Goal: Task Accomplishment & Management: Complete application form

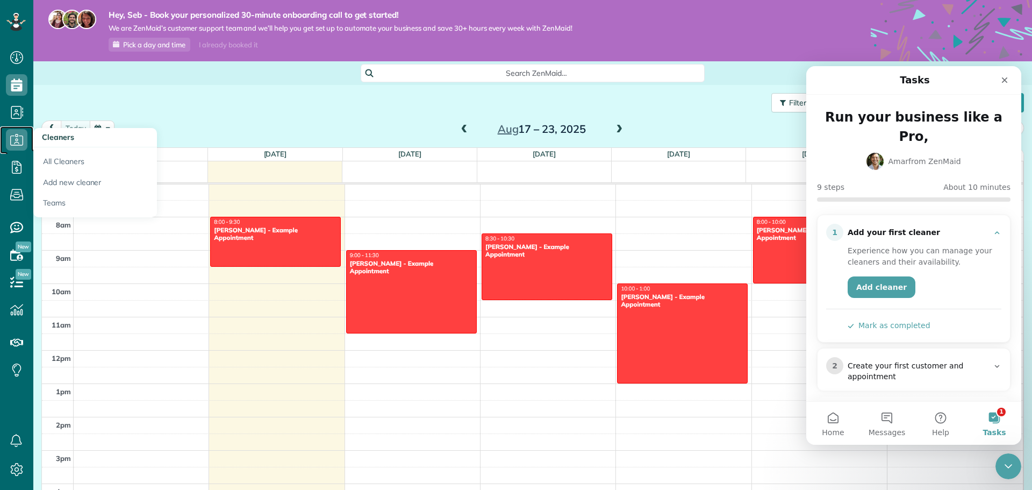
click at [17, 139] on icon at bounding box center [16, 139] width 21 height 21
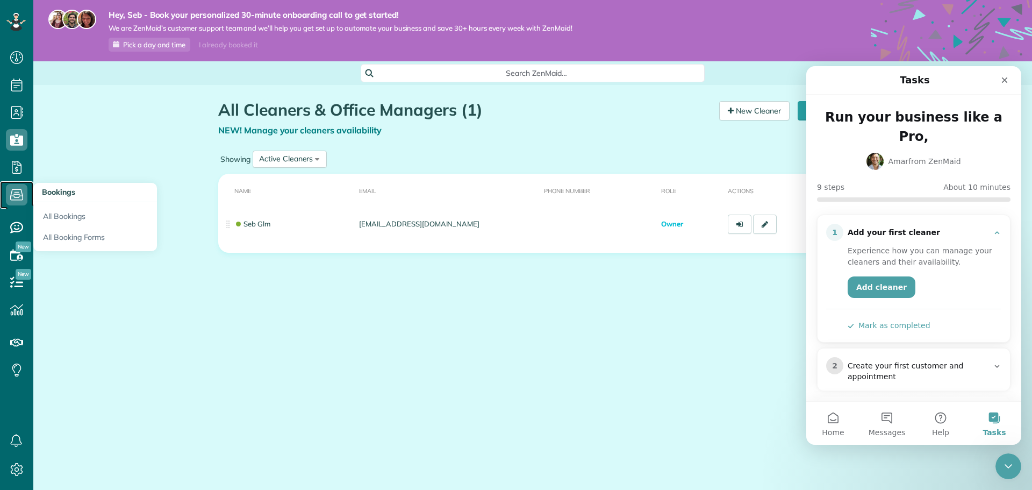
click at [20, 198] on icon at bounding box center [16, 194] width 21 height 21
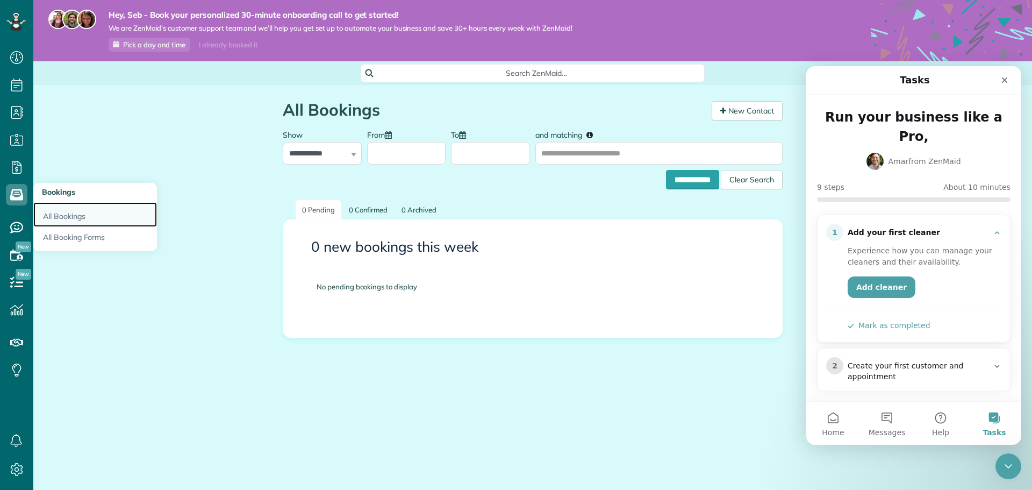
click at [73, 218] on link "All Bookings" at bounding box center [95, 214] width 124 height 25
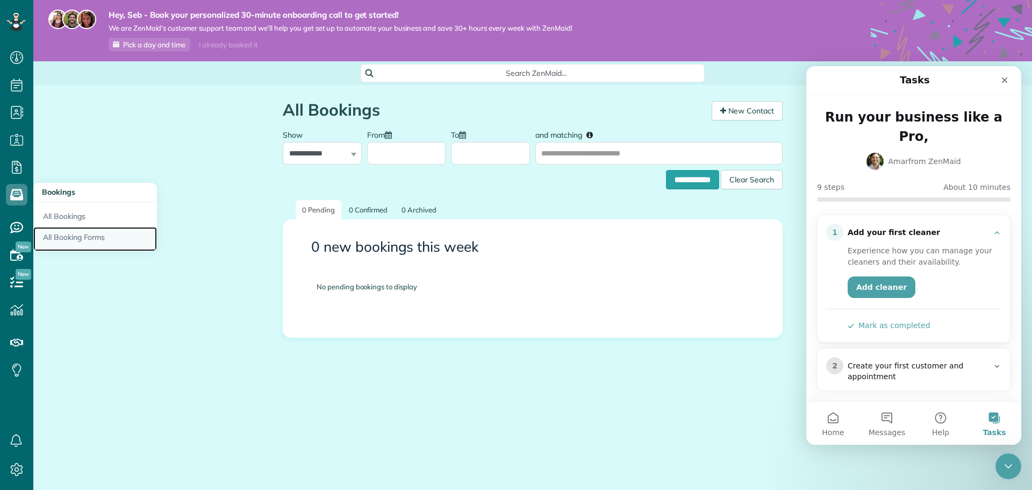
click at [77, 239] on link "All Booking Forms" at bounding box center [95, 239] width 124 height 25
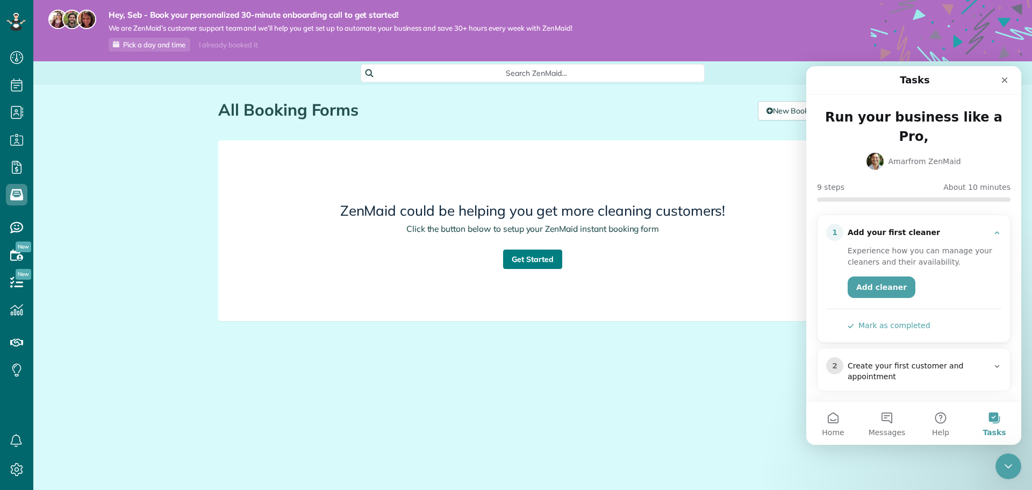
click at [527, 262] on link "Get Started" at bounding box center [532, 258] width 59 height 19
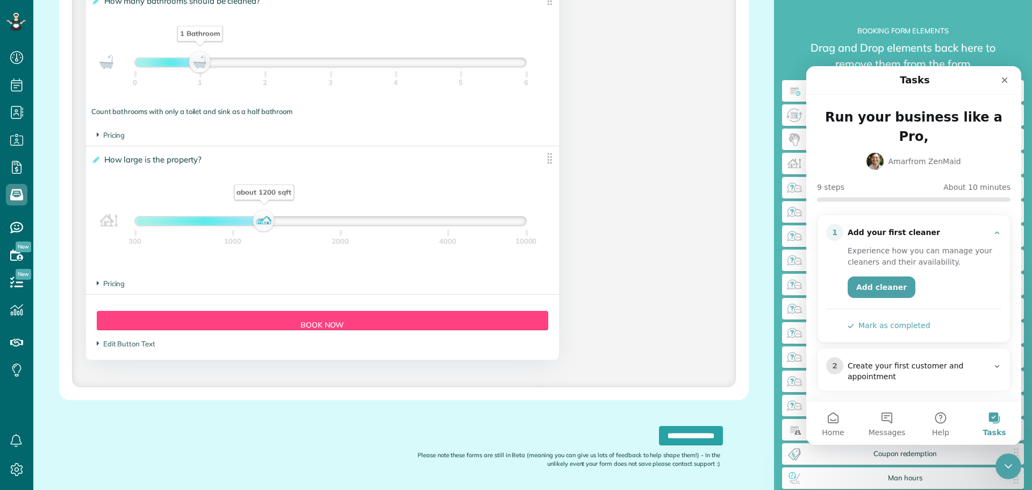
scroll to position [862, 0]
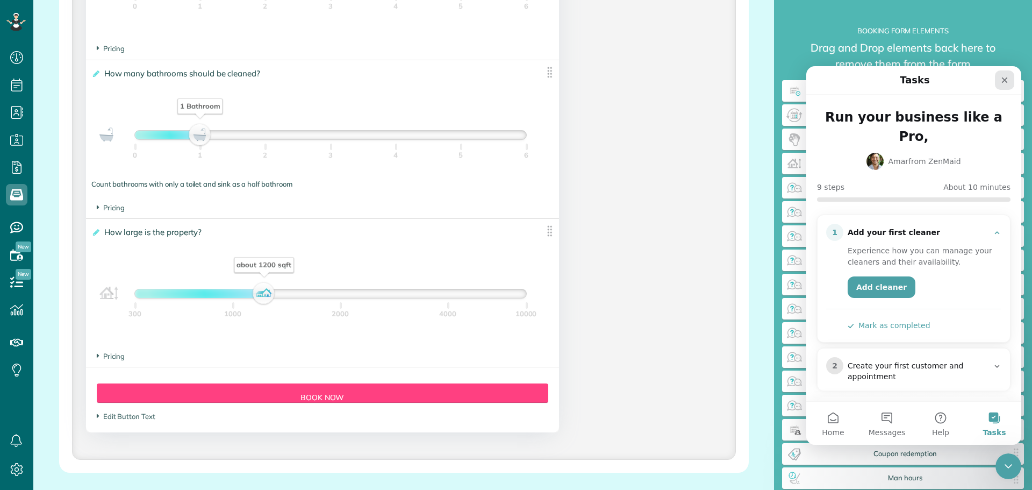
click at [1003, 83] on icon "Close" at bounding box center [1004, 80] width 9 height 9
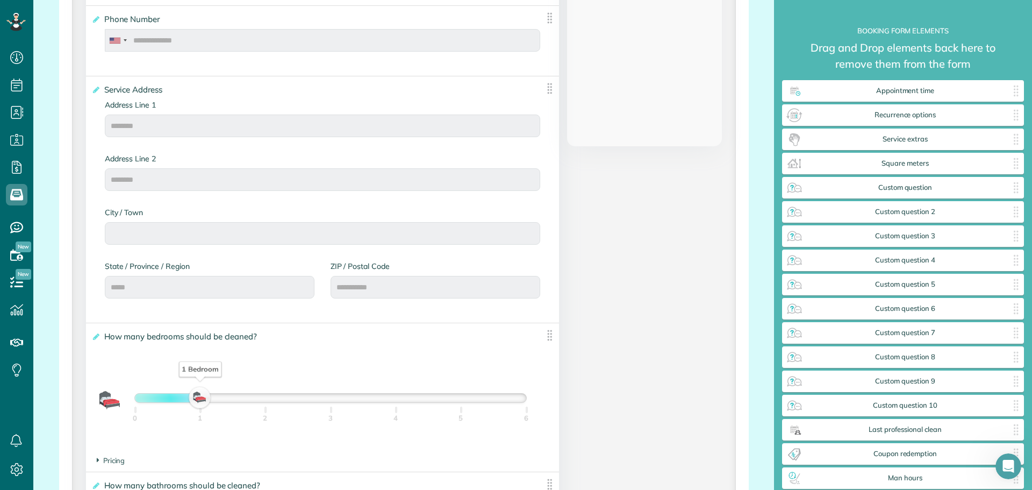
scroll to position [432, 0]
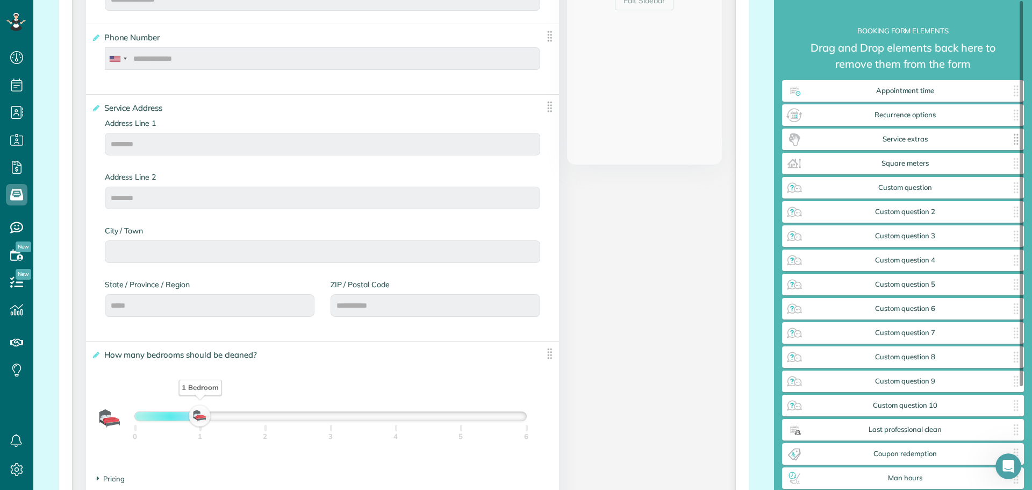
click at [873, 142] on span "Service extras" at bounding box center [905, 139] width 204 height 9
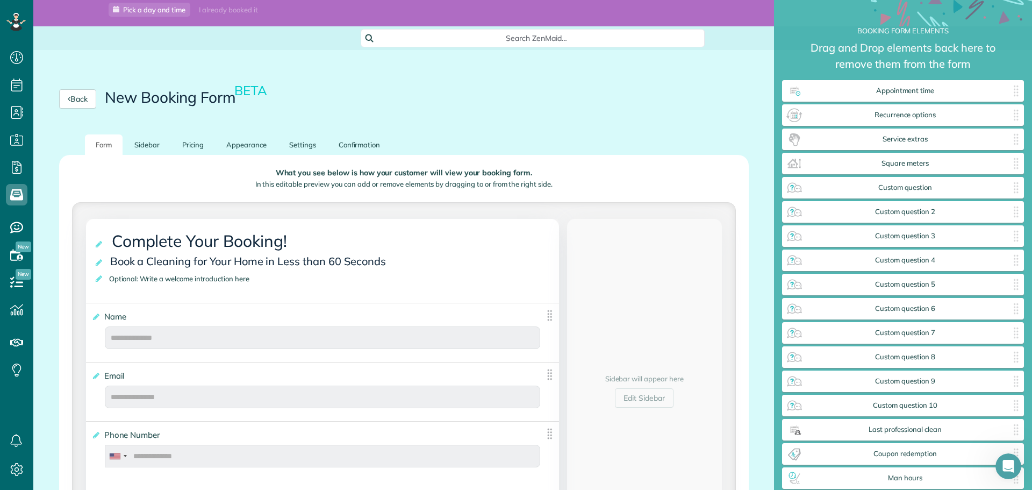
scroll to position [0, 0]
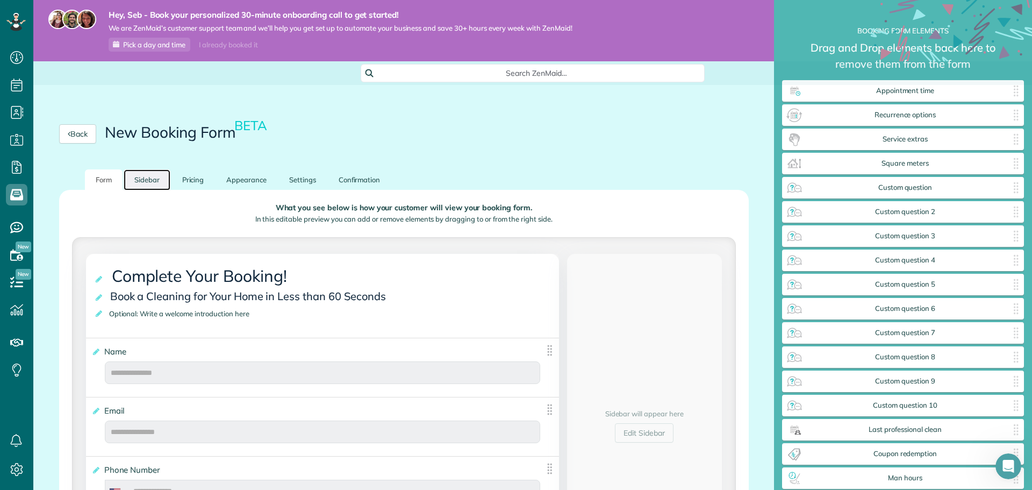
click at [152, 181] on link "Sidebar" at bounding box center [147, 179] width 47 height 21
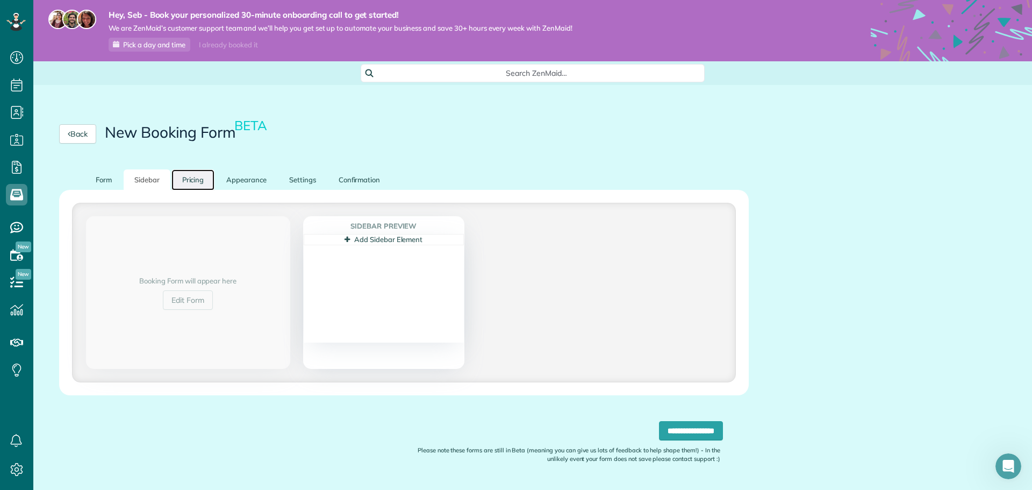
click at [193, 179] on link "Pricing" at bounding box center [193, 179] width 44 height 21
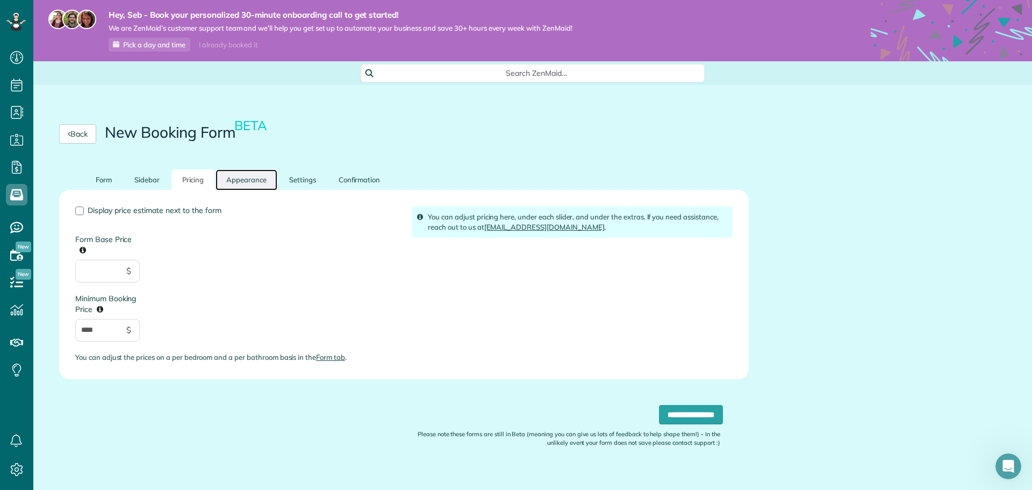
click at [248, 179] on link "Appearance" at bounding box center [246, 179] width 62 height 21
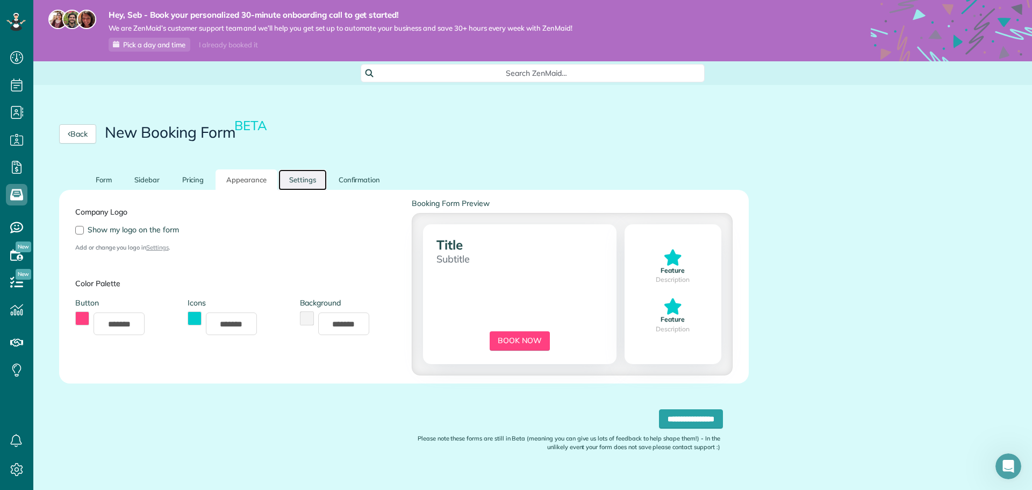
click at [300, 182] on link "Settings" at bounding box center [302, 179] width 48 height 21
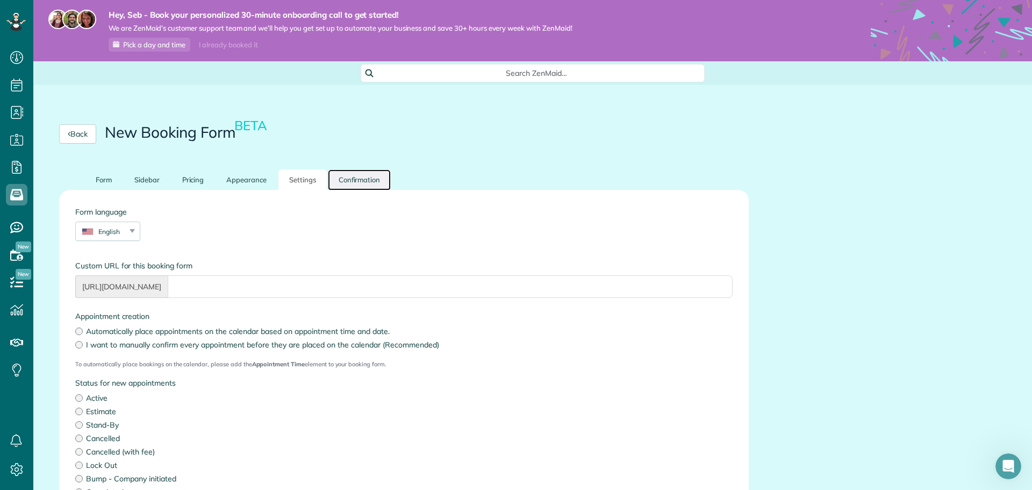
click at [351, 178] on link "Confirmation" at bounding box center [359, 179] width 63 height 21
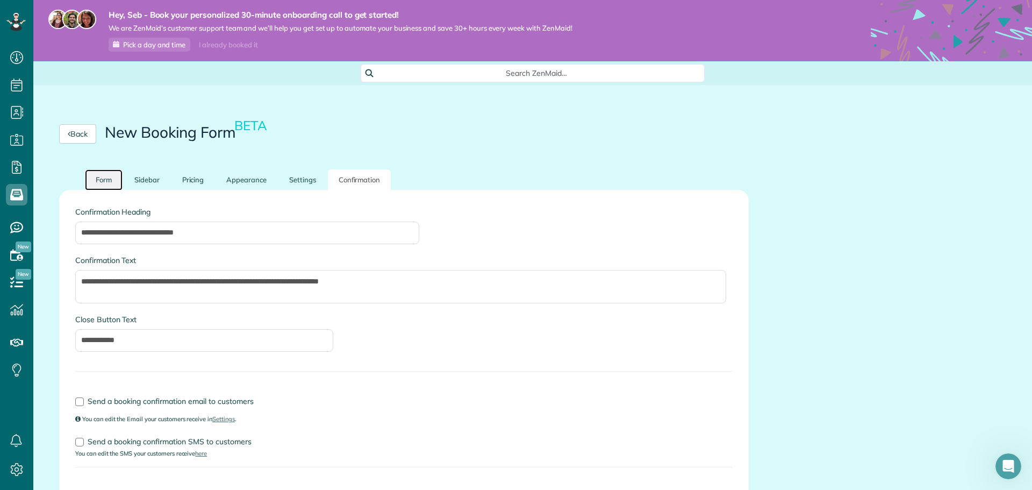
click at [111, 183] on link "Form" at bounding box center [104, 179] width 38 height 21
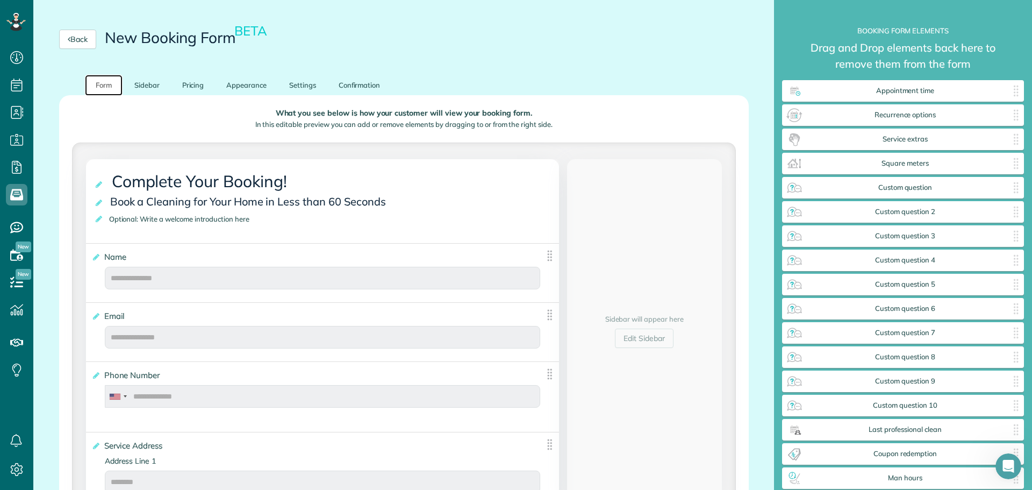
scroll to position [107, 0]
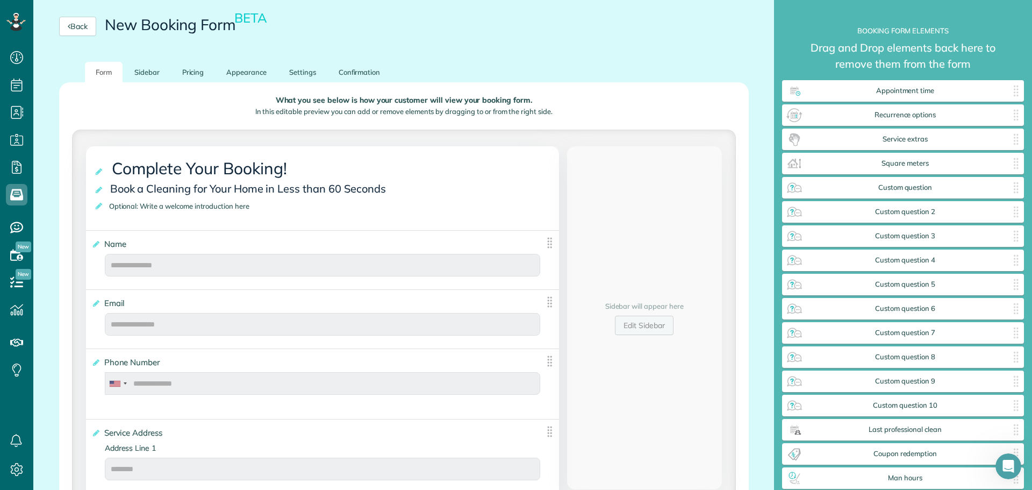
click at [642, 329] on link "Edit Sidebar" at bounding box center [644, 324] width 59 height 19
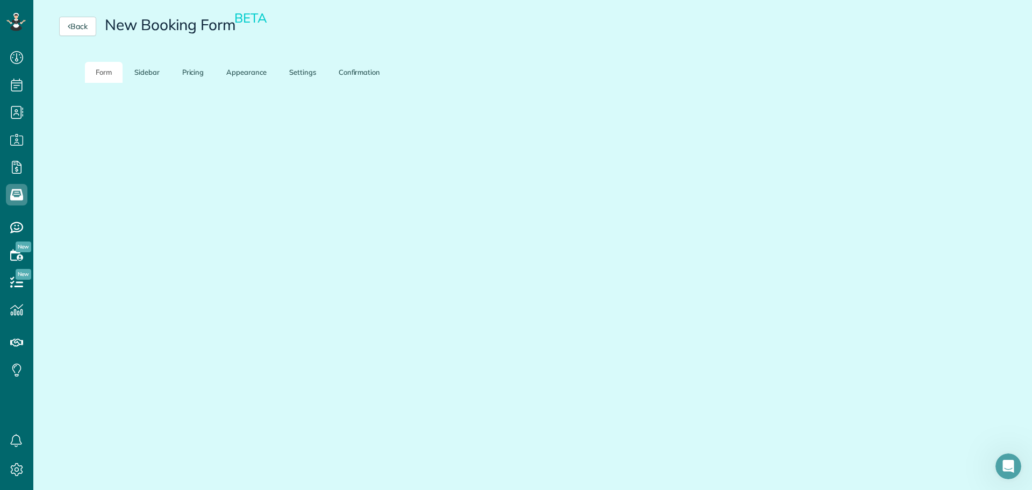
scroll to position [31, 0]
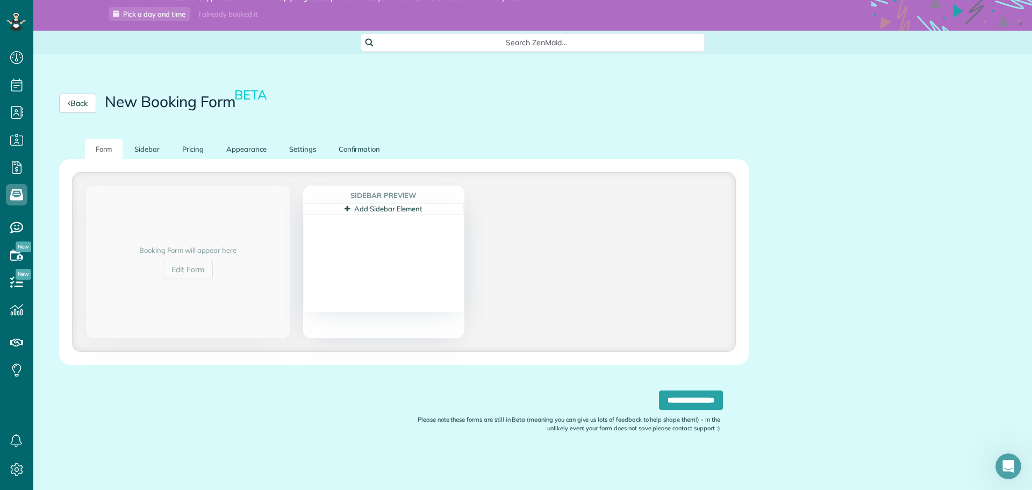
click at [380, 208] on link "Add Sidebar Element" at bounding box center [383, 208] width 78 height 9
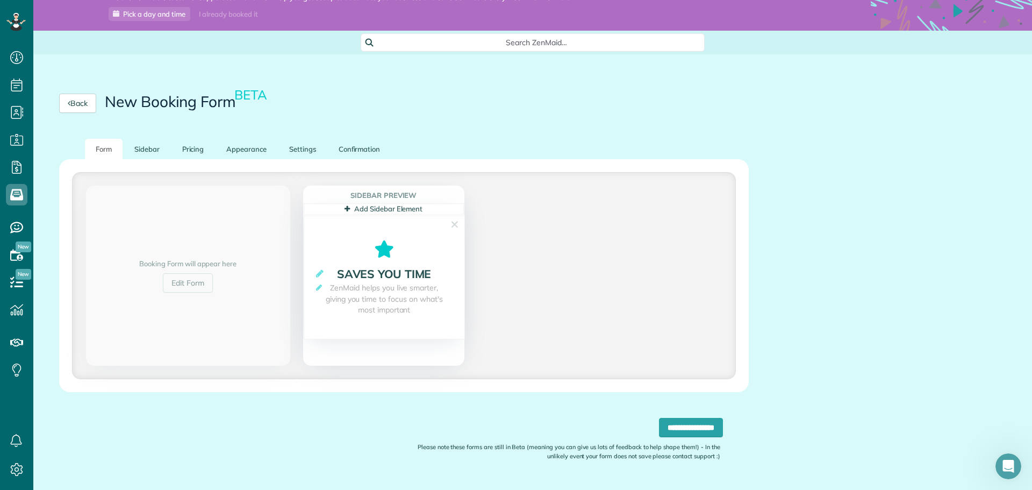
click at [352, 205] on link "Add Sidebar Element" at bounding box center [383, 208] width 78 height 9
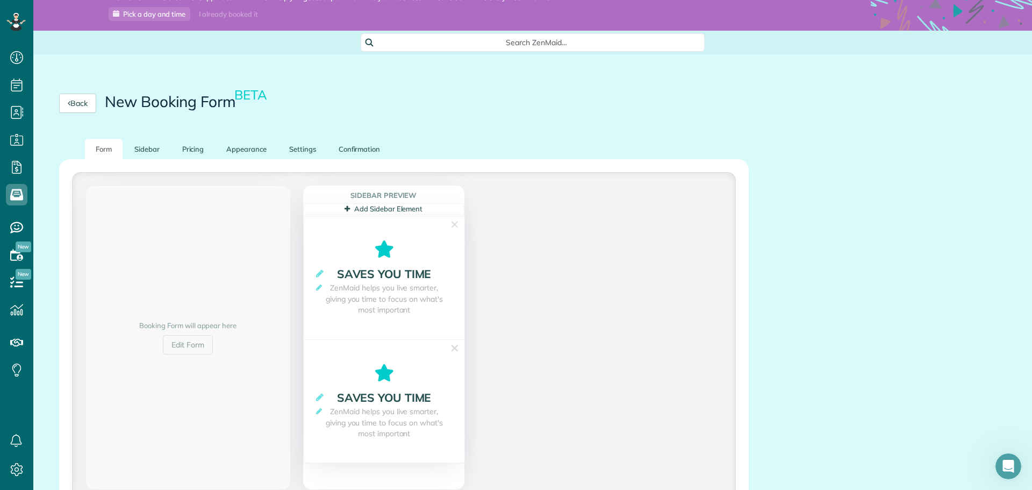
click at [329, 274] on strong "**********" at bounding box center [384, 273] width 139 height 17
click at [322, 276] on icon at bounding box center [320, 273] width 8 height 9
click at [490, 366] on section "**********" at bounding box center [404, 337] width 636 height 304
click at [87, 102] on link "Back" at bounding box center [77, 102] width 37 height 19
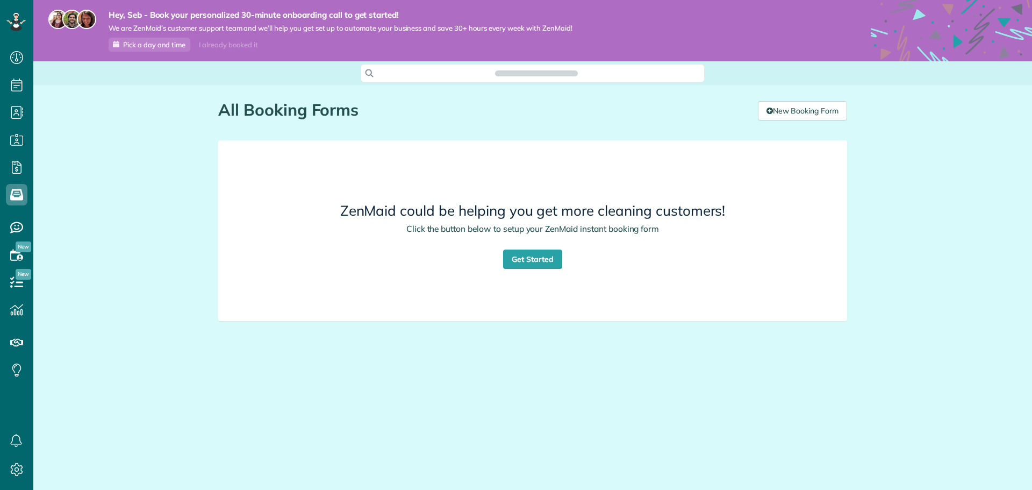
scroll to position [5, 5]
click at [532, 249] on link "Get Started" at bounding box center [532, 258] width 59 height 19
click at [789, 107] on link "New Booking Form" at bounding box center [802, 110] width 89 height 19
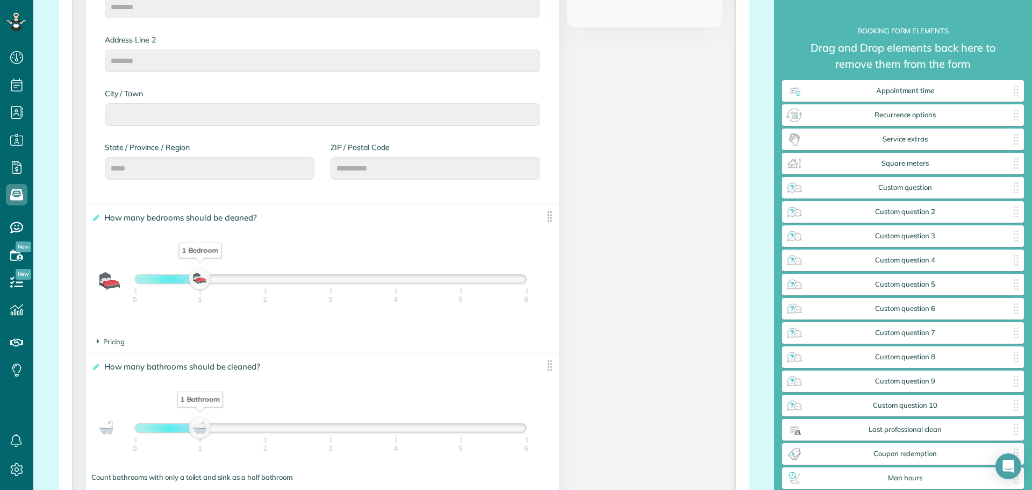
scroll to position [591, 0]
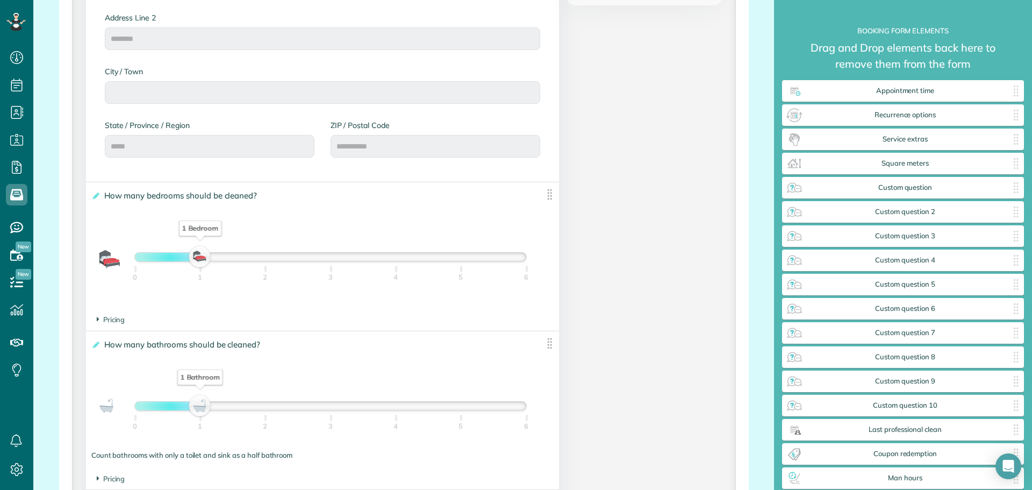
drag, startPoint x: 190, startPoint y: 260, endPoint x: 238, endPoint y: 257, distance: 47.9
click at [238, 257] on div "1 Bedroom" at bounding box center [330, 257] width 391 height 9
drag, startPoint x: 264, startPoint y: 257, endPoint x: 242, endPoint y: 255, distance: 22.1
click at [242, 255] on div "2 Bedrooms" at bounding box center [330, 257] width 391 height 9
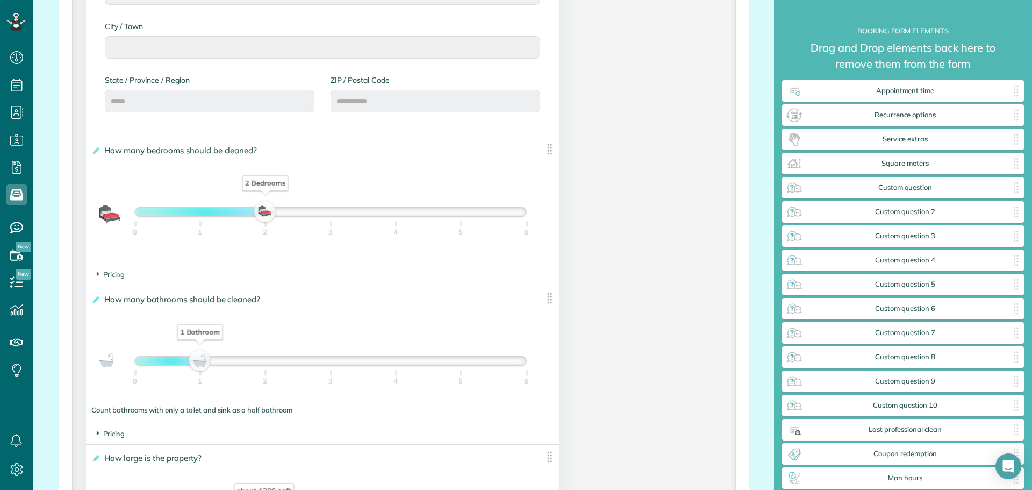
scroll to position [699, 0]
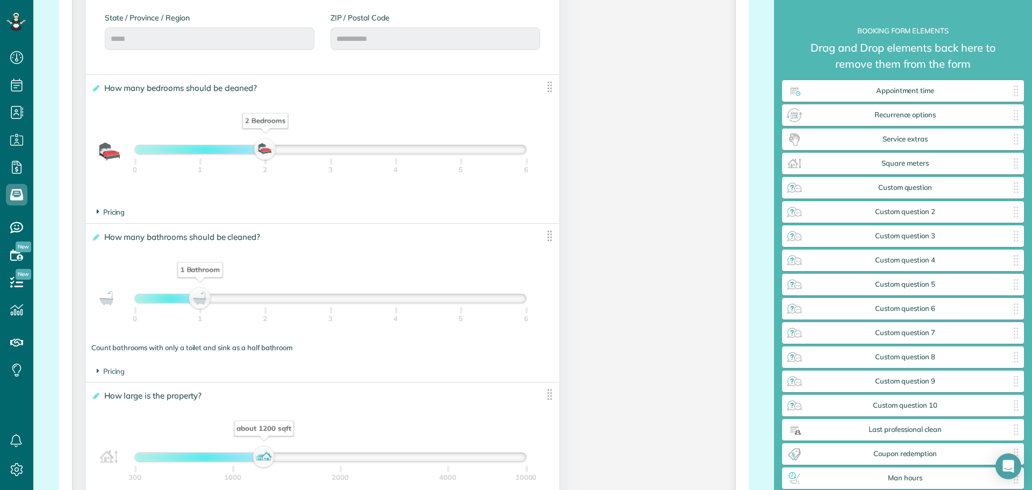
click at [99, 212] on span "Pricing" at bounding box center [111, 211] width 28 height 9
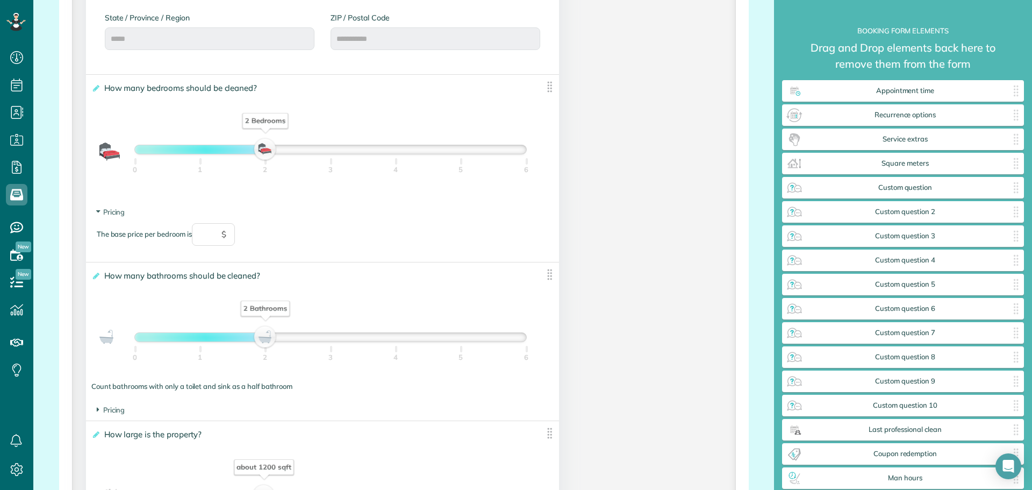
drag, startPoint x: 201, startPoint y: 333, endPoint x: 221, endPoint y: 343, distance: 22.6
click at [256, 342] on div "2 Bathrooms" at bounding box center [265, 336] width 18 height 15
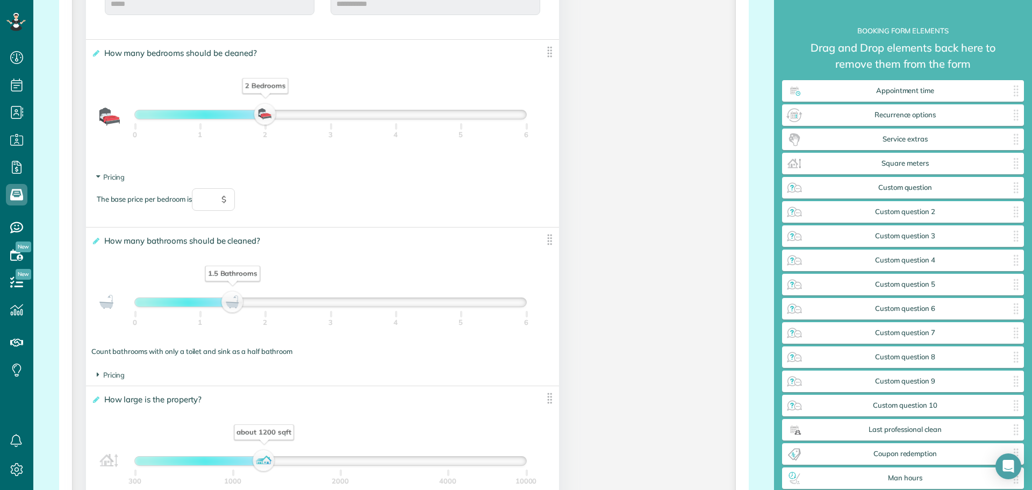
scroll to position [752, 0]
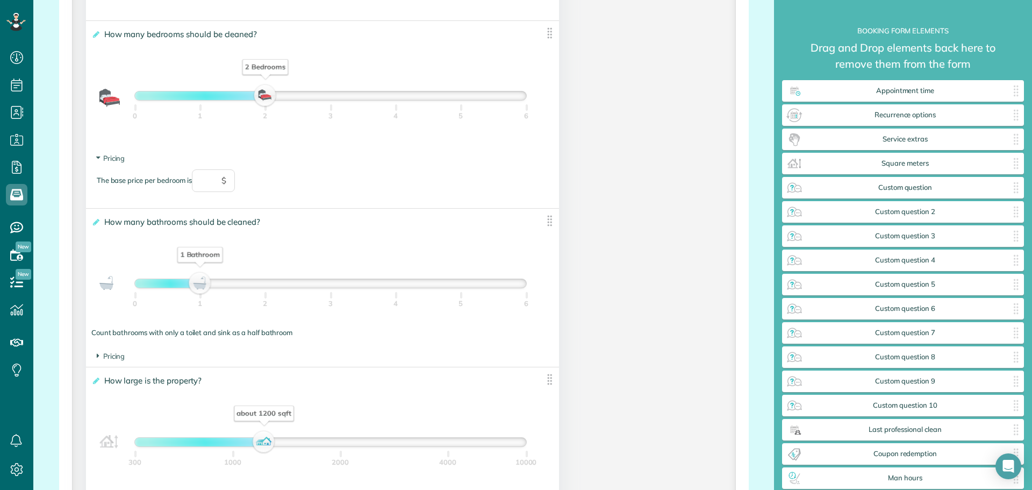
drag, startPoint x: 232, startPoint y: 287, endPoint x: 187, endPoint y: 300, distance: 46.8
click at [199, 285] on div "1 Bathroom" at bounding box center [200, 283] width 18 height 15
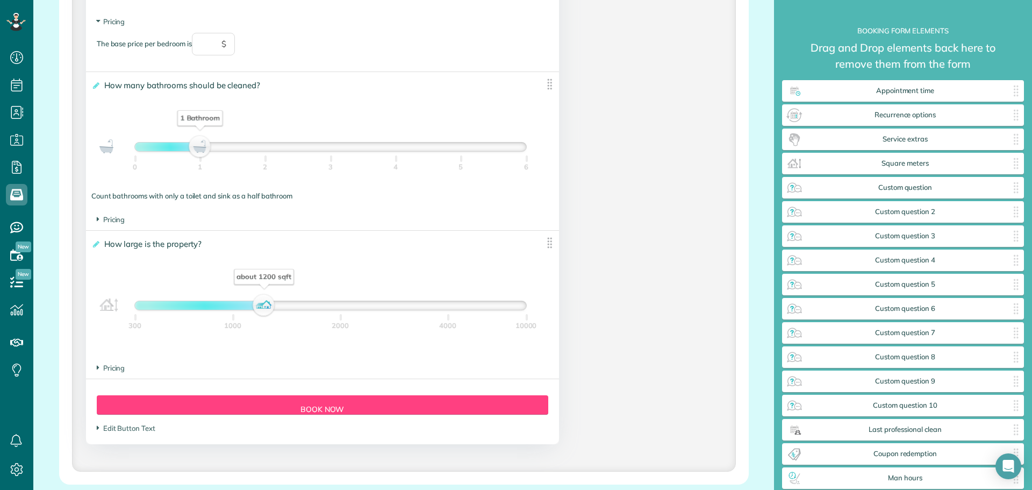
scroll to position [913, 0]
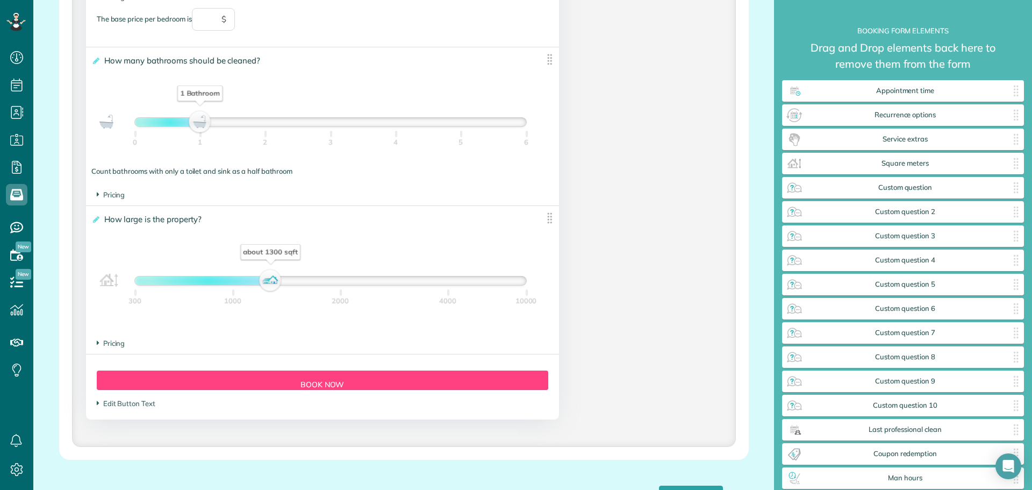
drag, startPoint x: 263, startPoint y: 280, endPoint x: 200, endPoint y: 294, distance: 64.4
click at [261, 279] on div "about 1300 sqft" at bounding box center [270, 280] width 18 height 15
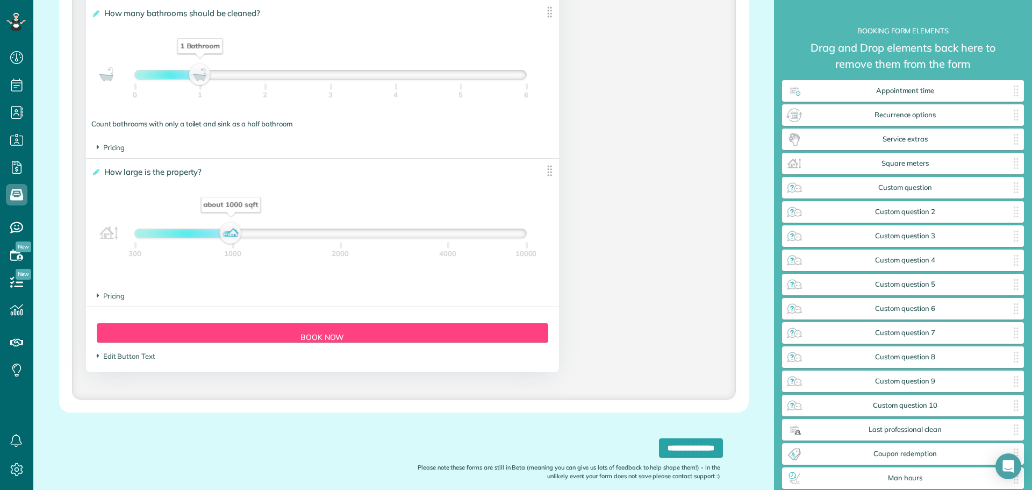
scroll to position [1008, 0]
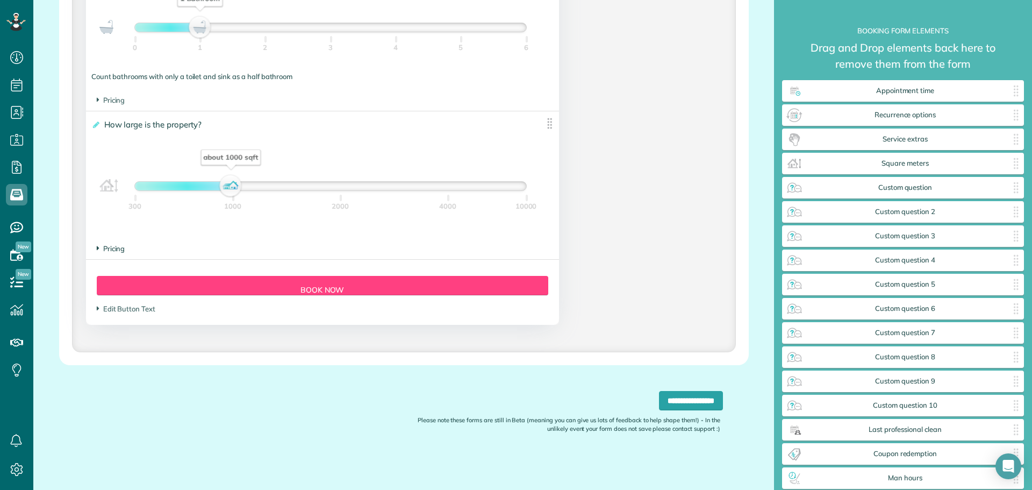
click at [99, 248] on icon at bounding box center [98, 247] width 3 height 9
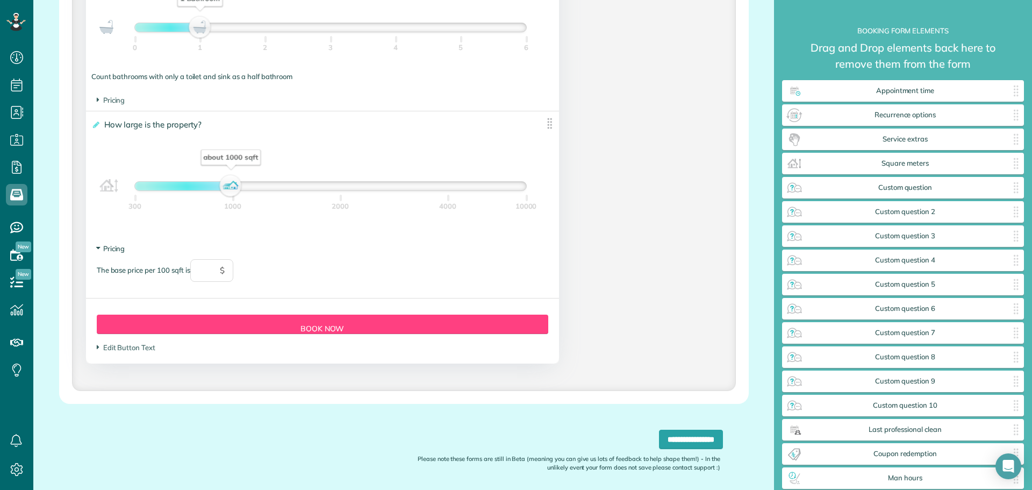
click at [99, 248] on icon at bounding box center [97, 248] width 9 height 3
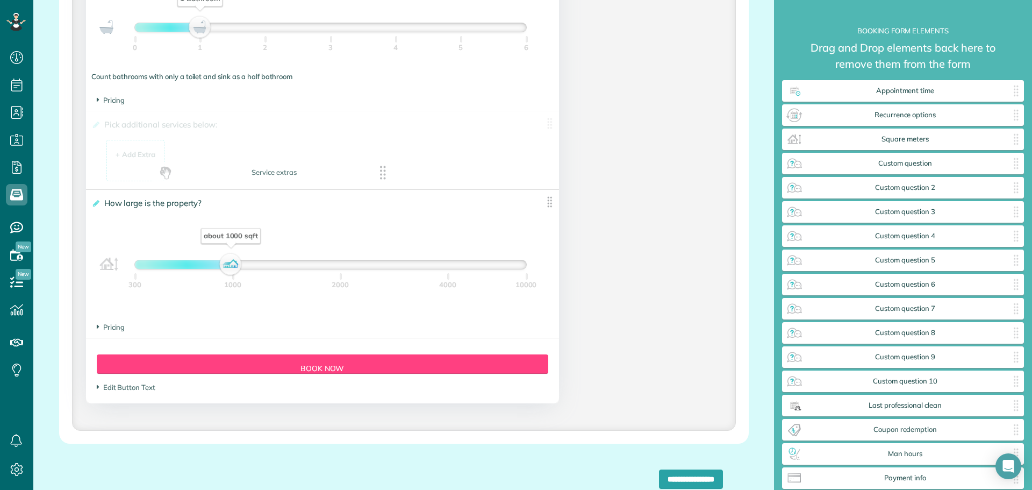
drag, startPoint x: 917, startPoint y: 143, endPoint x: 288, endPoint y: 176, distance: 629.6
click at [144, 158] on div "+ Add Extra" at bounding box center [136, 154] width 40 height 10
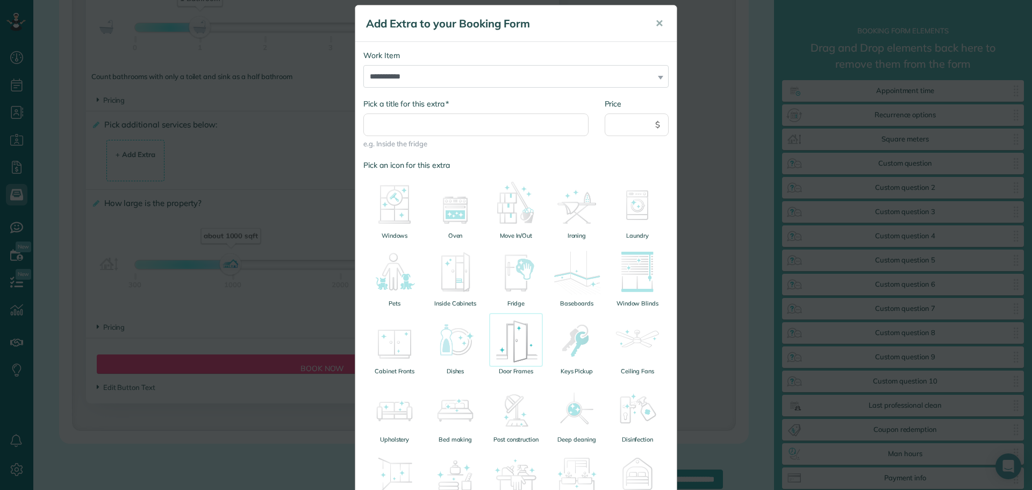
scroll to position [0, 0]
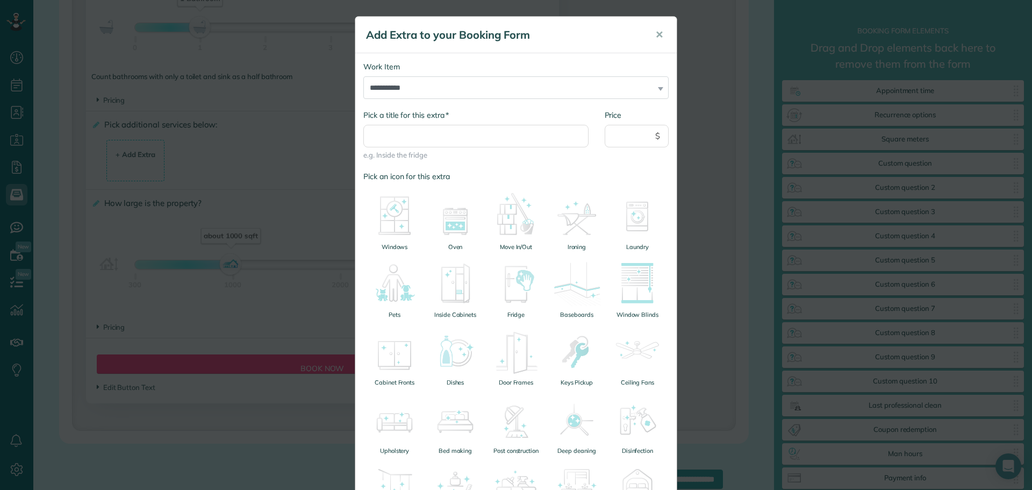
click at [656, 89] on div "**********" at bounding box center [515, 80] width 305 height 38
click at [651, 87] on select "**********" at bounding box center [515, 87] width 305 height 23
click at [391, 87] on select "**********" at bounding box center [515, 87] width 305 height 23
select select "******"
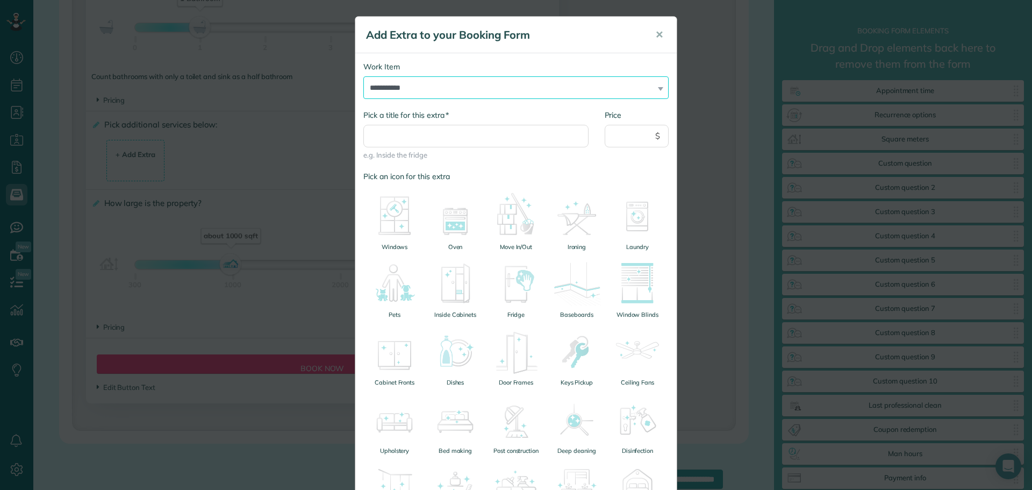
click at [363, 76] on select "**********" at bounding box center [515, 87] width 305 height 23
click at [389, 237] on img at bounding box center [395, 216] width 54 height 54
click at [517, 236] on img at bounding box center [516, 216] width 54 height 54
click at [574, 216] on img at bounding box center [577, 216] width 54 height 54
click at [634, 231] on img at bounding box center [637, 216] width 54 height 54
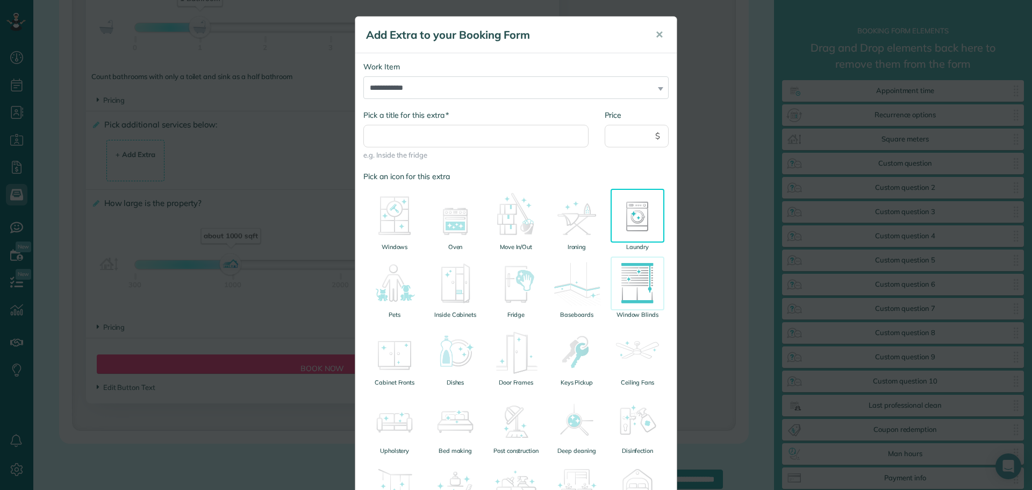
click at [637, 282] on img at bounding box center [637, 283] width 54 height 54
click at [574, 291] on img at bounding box center [577, 283] width 54 height 54
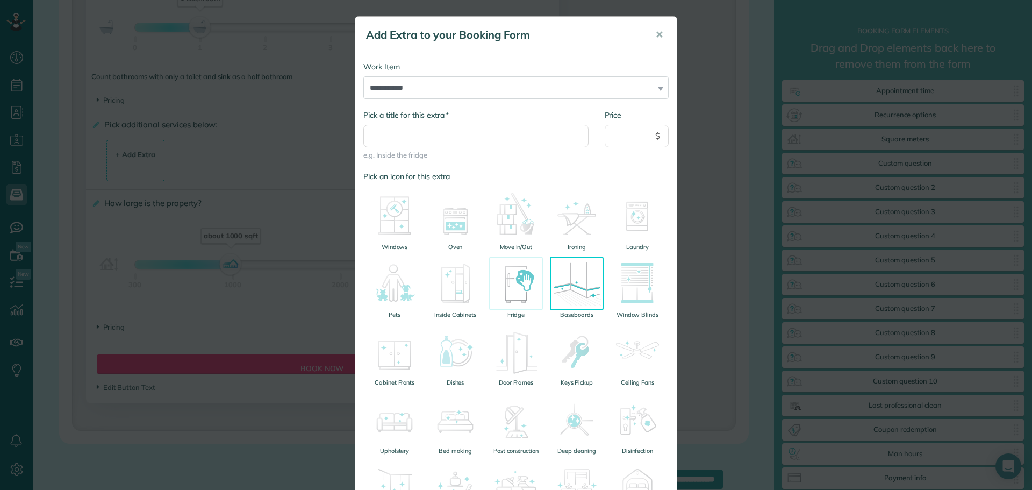
click at [501, 294] on img at bounding box center [516, 283] width 54 height 54
click at [450, 295] on img at bounding box center [455, 283] width 54 height 54
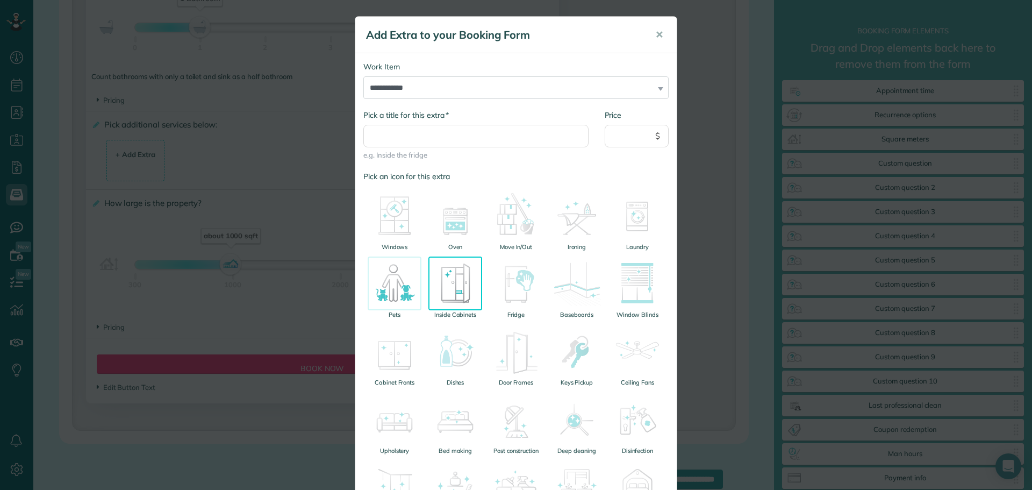
click at [399, 297] on img at bounding box center [395, 283] width 54 height 54
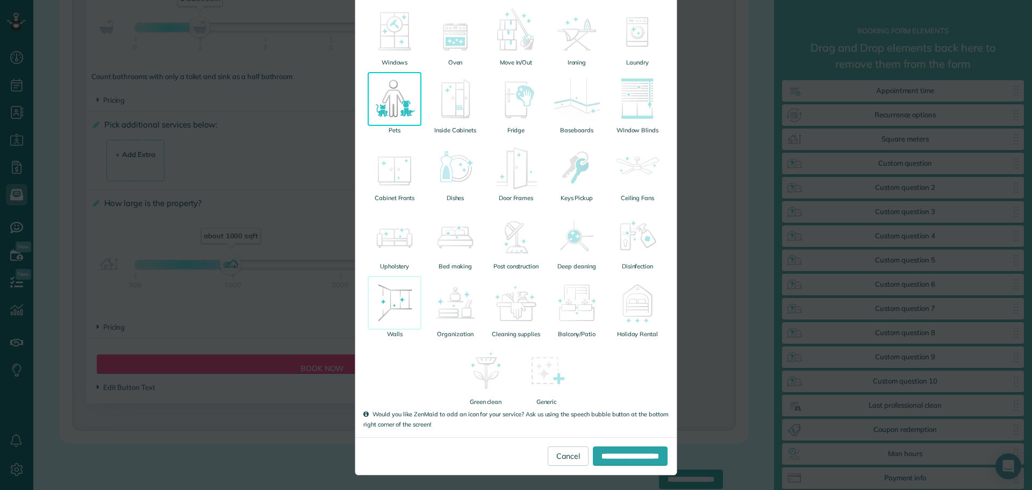
scroll to position [186, 0]
click at [548, 452] on link "Cancel" at bounding box center [568, 453] width 41 height 19
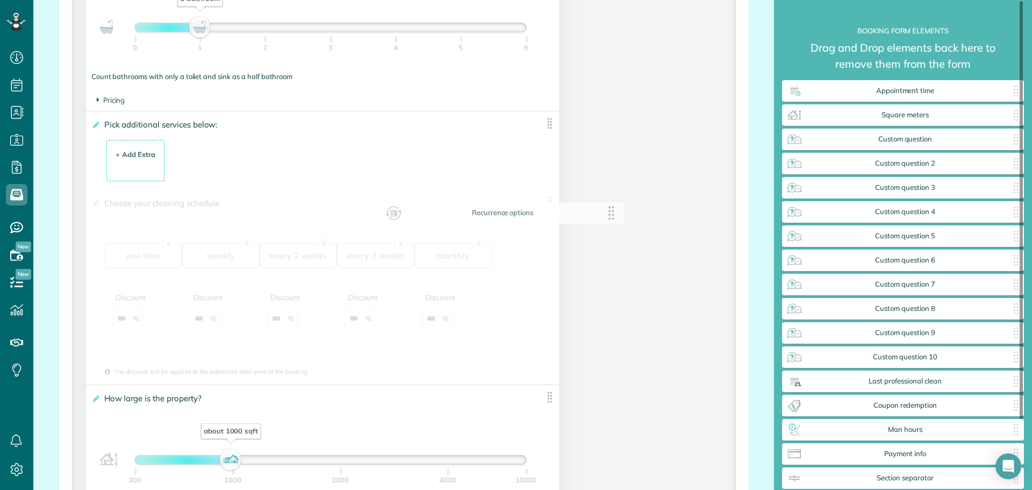
drag, startPoint x: 883, startPoint y: 117, endPoint x: 482, endPoint y: 214, distance: 413.0
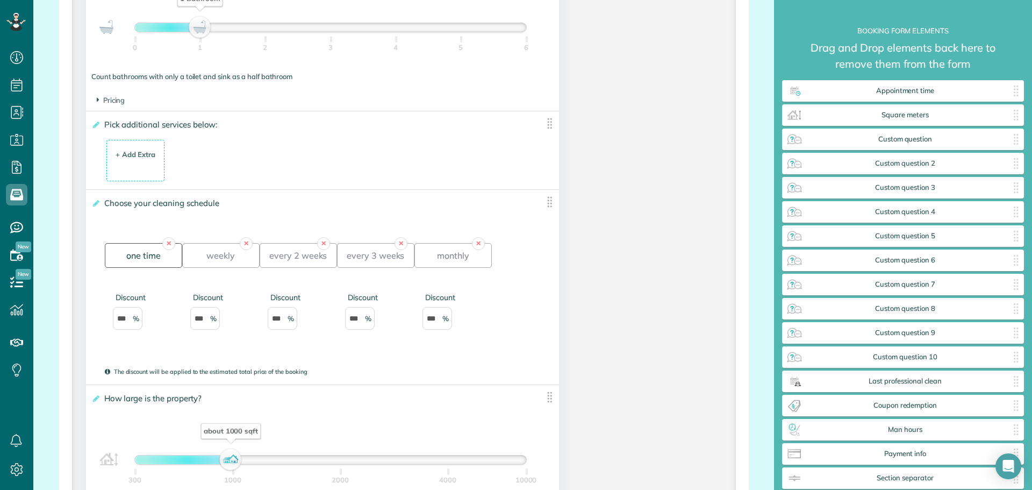
click at [152, 256] on div "one time" at bounding box center [143, 255] width 77 height 25
click at [222, 258] on div "weekly" at bounding box center [220, 255] width 77 height 25
click at [319, 268] on div "every 2 weeks" at bounding box center [298, 255] width 77 height 25
click at [390, 266] on div "every 3 weeks" at bounding box center [375, 255] width 77 height 25
click at [455, 256] on div "monthly" at bounding box center [452, 255] width 77 height 25
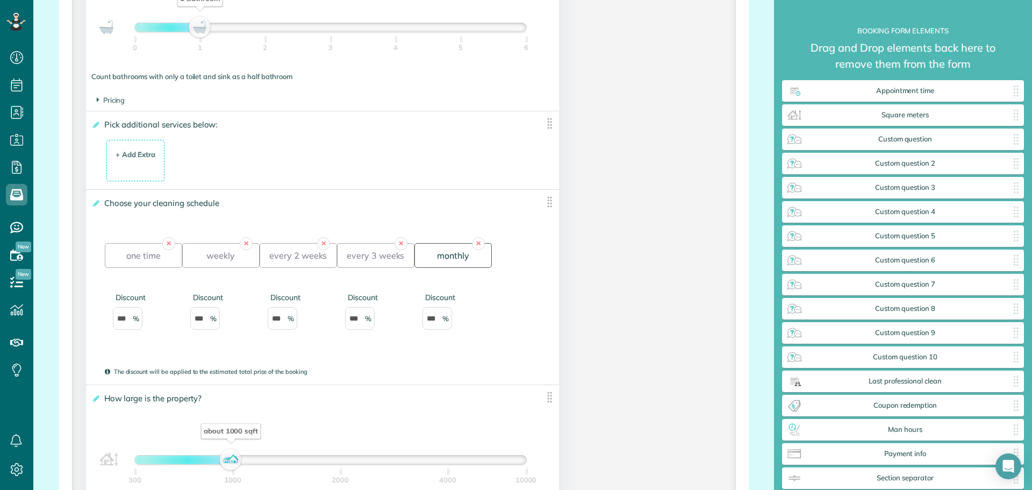
click at [484, 246] on div "monthly" at bounding box center [452, 255] width 77 height 25
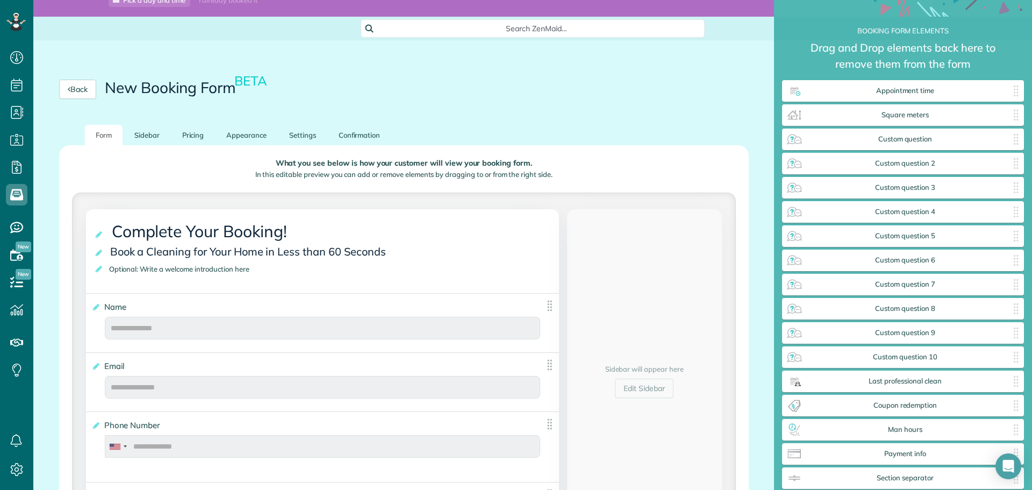
scroll to position [0, 0]
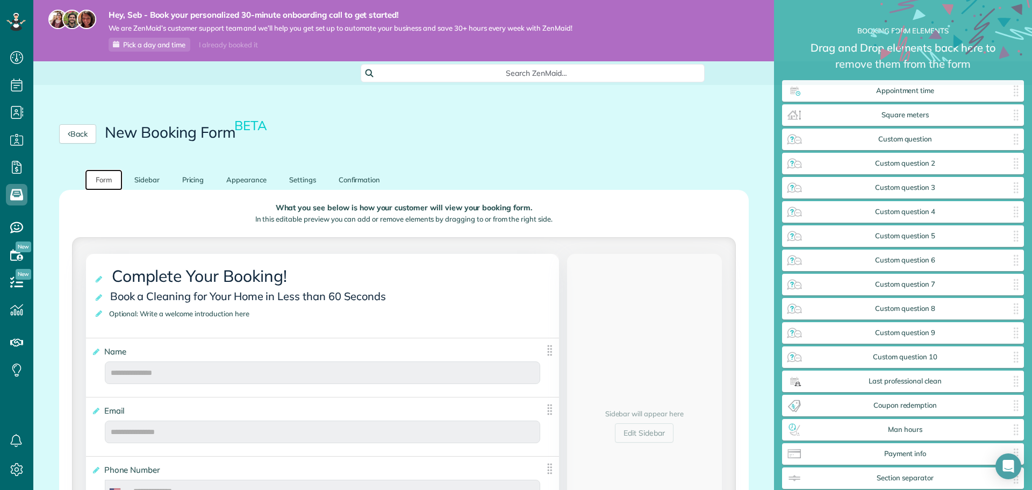
click at [107, 179] on link "Form" at bounding box center [104, 179] width 38 height 21
click at [110, 175] on link "Form" at bounding box center [104, 179] width 38 height 21
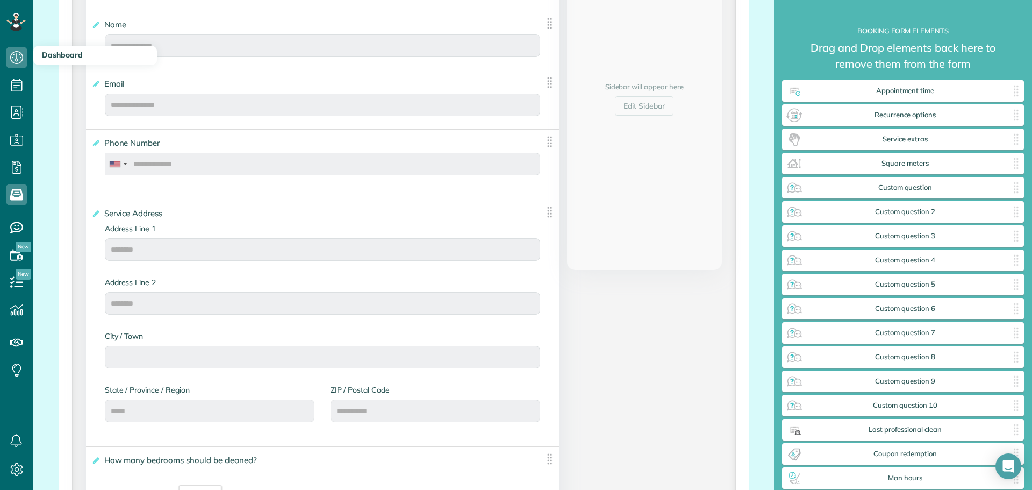
scroll to position [0, 0]
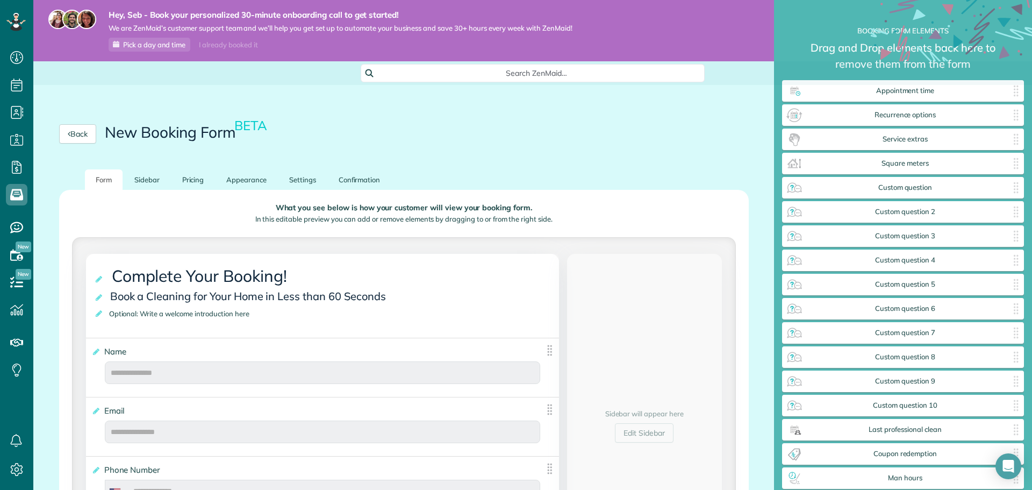
drag, startPoint x: 351, startPoint y: 325, endPoint x: 71, endPoint y: 83, distance: 369.9
click at [610, 168] on div "Back New Booking Form BETA" at bounding box center [403, 133] width 741 height 71
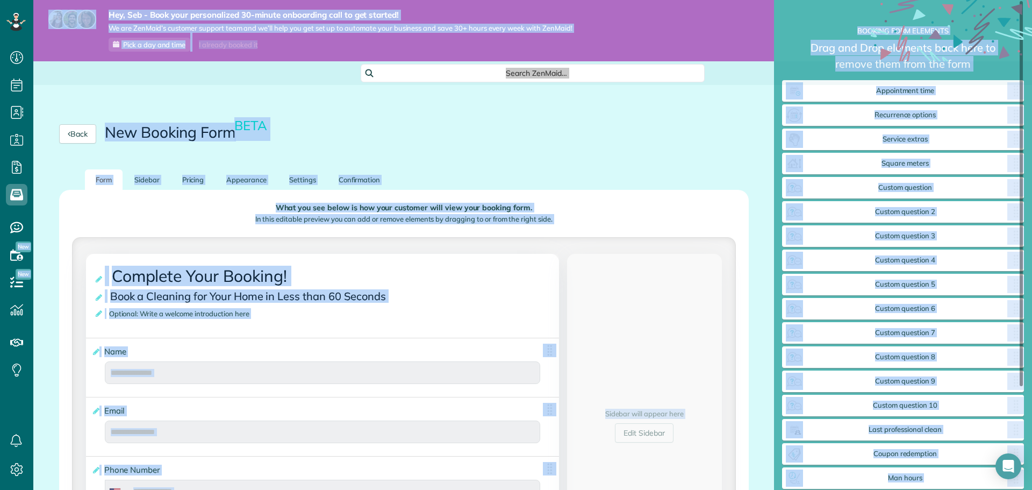
drag, startPoint x: 797, startPoint y: 93, endPoint x: 444, endPoint y: 162, distance: 359.6
click at [444, 162] on div "Back New Booking Form BETA" at bounding box center [403, 133] width 741 height 71
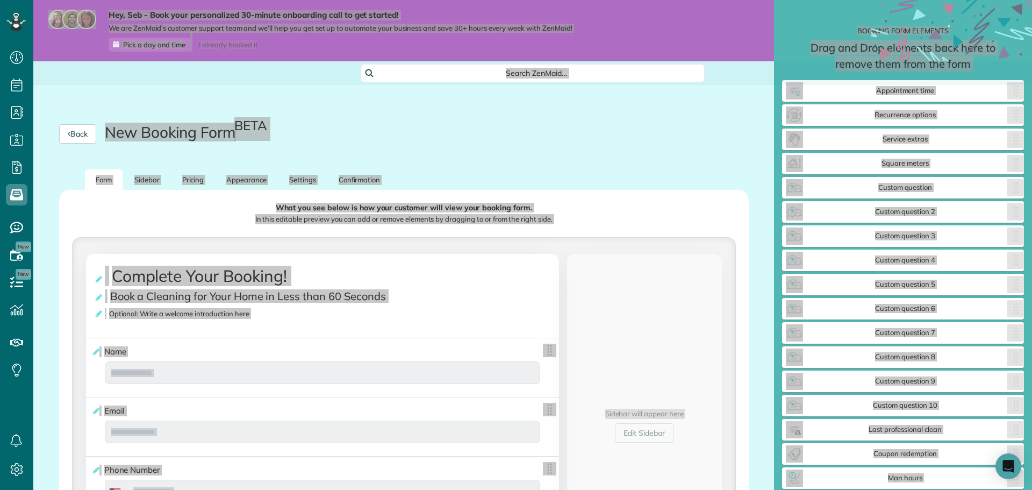
scroll to position [516, 220]
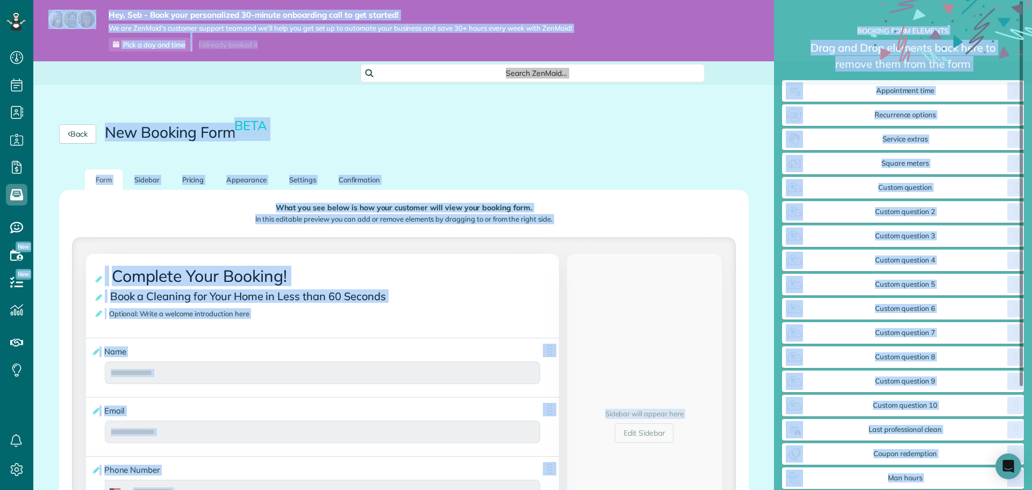
click at [574, 169] on ul "Form [GEOGRAPHIC_DATA] Pricing Appearance Settings Confirmation" at bounding box center [403, 179] width 689 height 20
